Goal: Check status: Check status

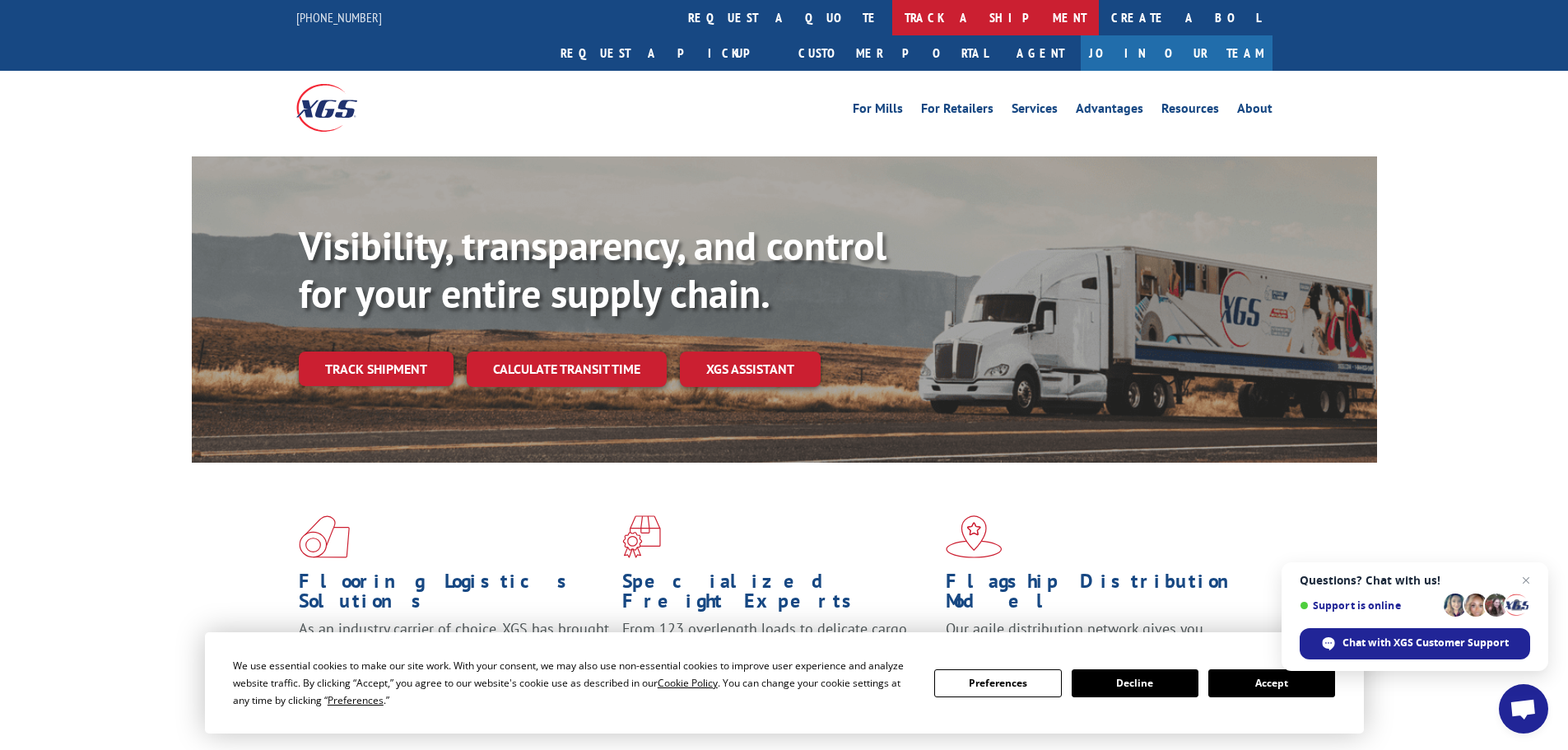
click at [892, 22] on link "track a shipment" at bounding box center [995, 18] width 206 height 35
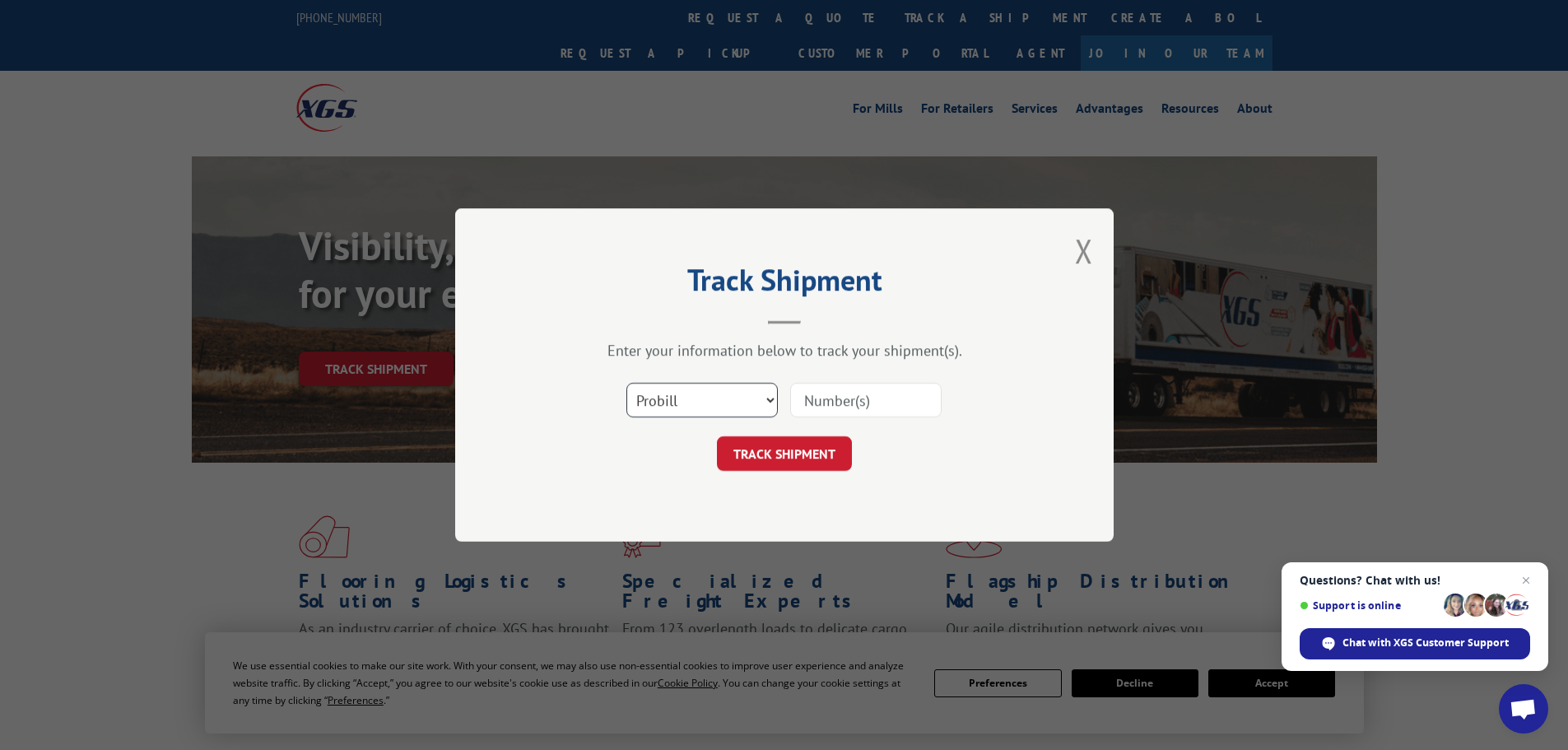
click at [675, 402] on select "Select category... Probill BOL PO" at bounding box center [702, 400] width 151 height 34
select select "po"
click at [626, 383] on select "Select category... Probill BOL PO" at bounding box center [702, 400] width 151 height 34
click at [838, 400] on input at bounding box center [865, 400] width 151 height 34
paste input "64503079"
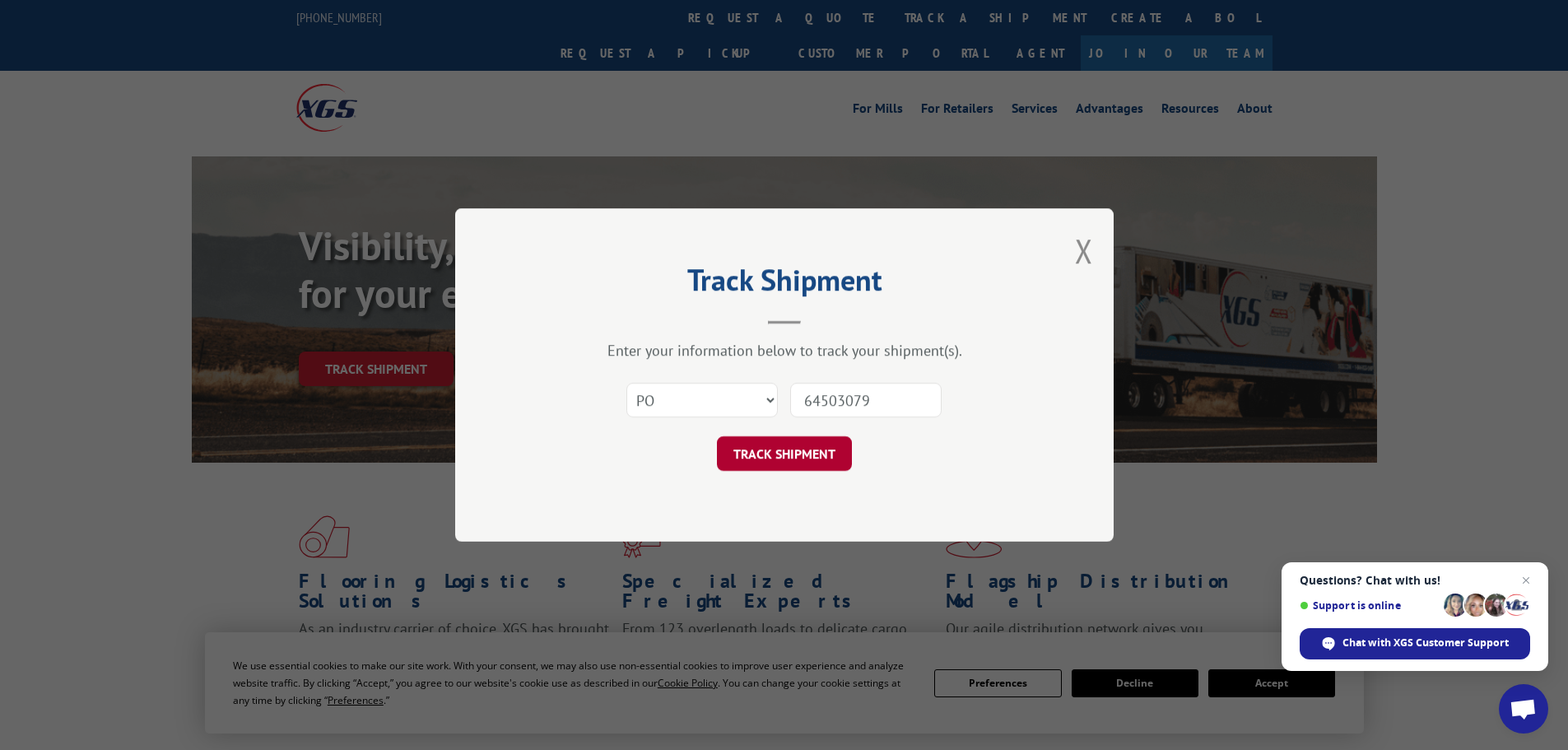
type input "64503079"
click at [790, 453] on button "TRACK SHIPMENT" at bounding box center [784, 453] width 135 height 34
